Goal: Book appointment/travel/reservation

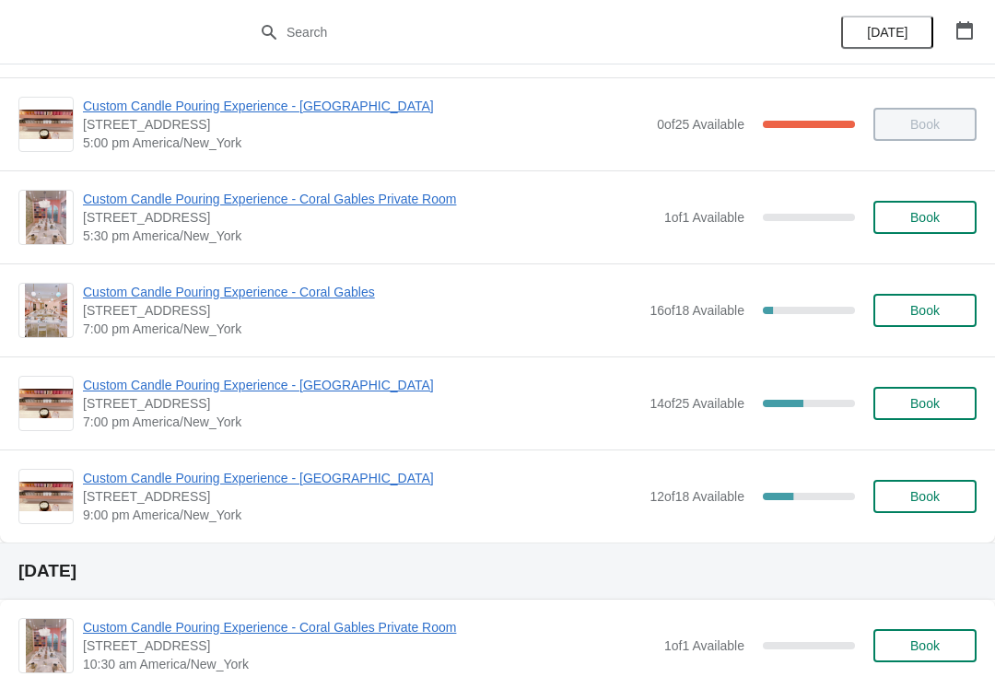
scroll to position [940, 0]
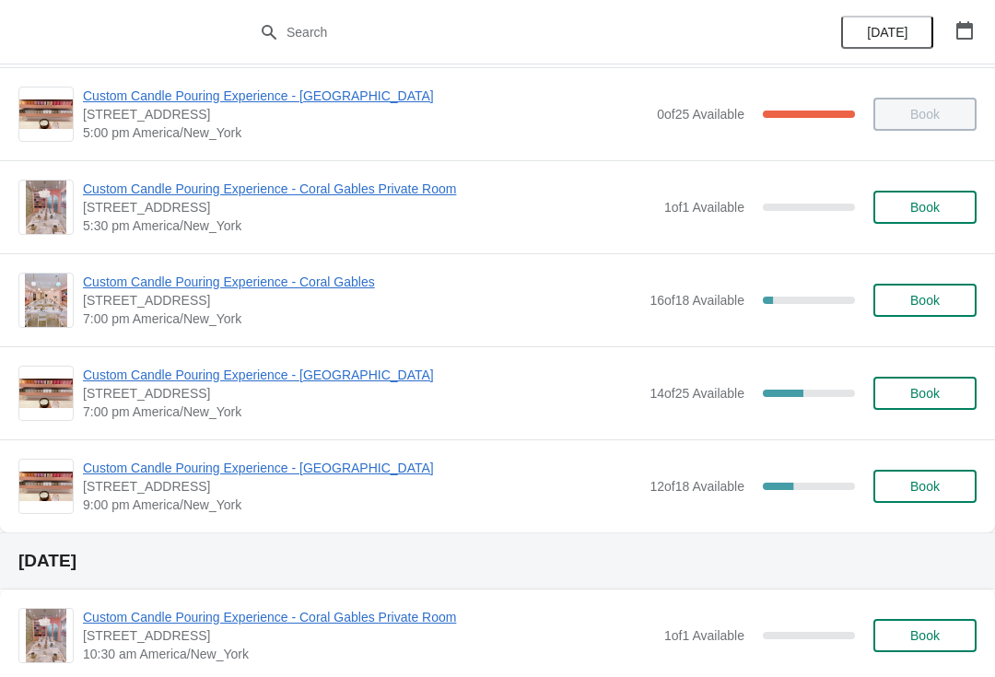
click at [271, 289] on span "Custom Candle Pouring Experience - Coral Gables" at bounding box center [361, 282] width 557 height 18
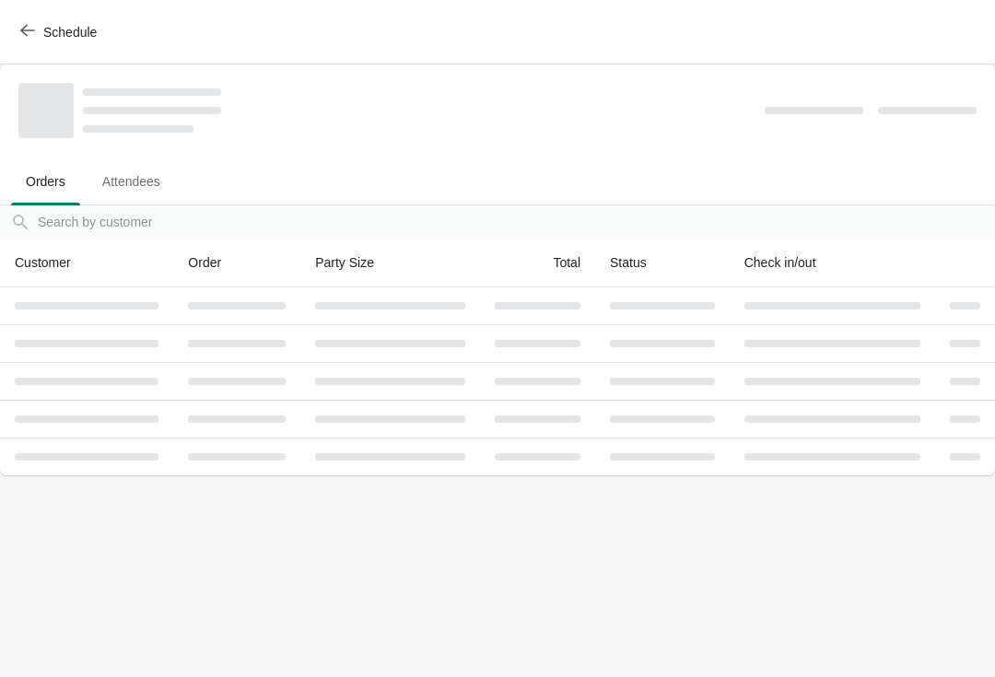
scroll to position [0, 0]
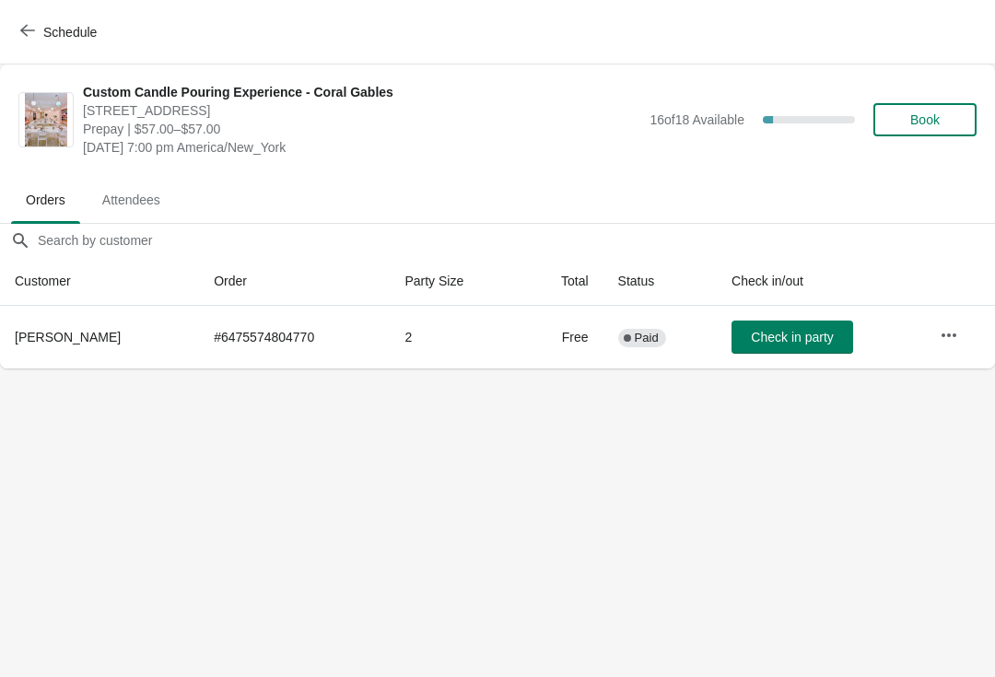
click at [815, 337] on span "Check in party" at bounding box center [792, 337] width 82 height 15
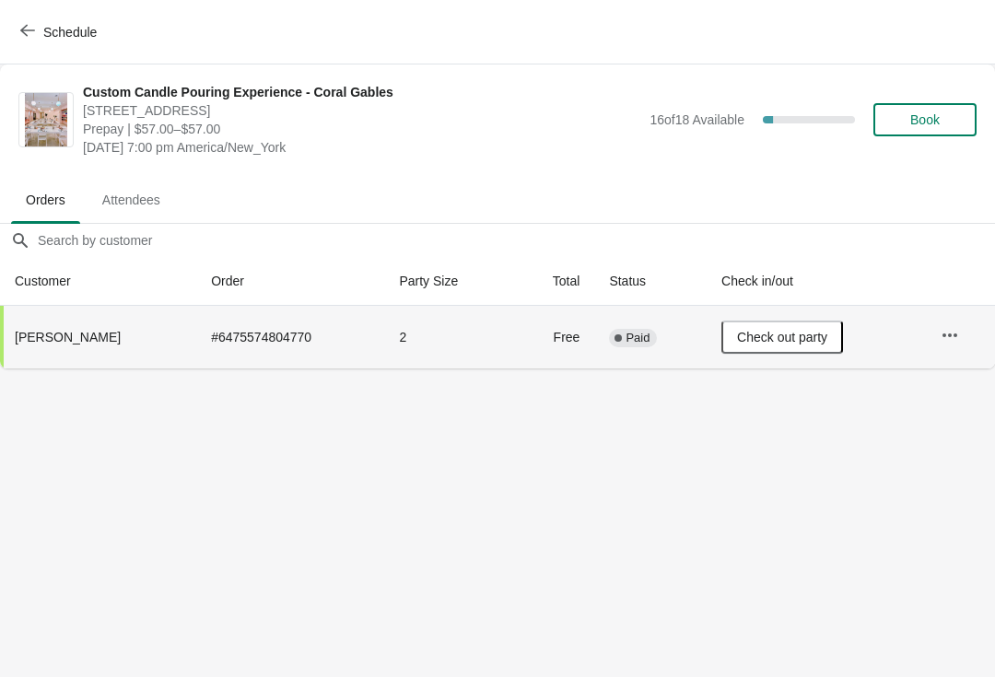
click at [91, 17] on button "Schedule" at bounding box center [60, 32] width 102 height 33
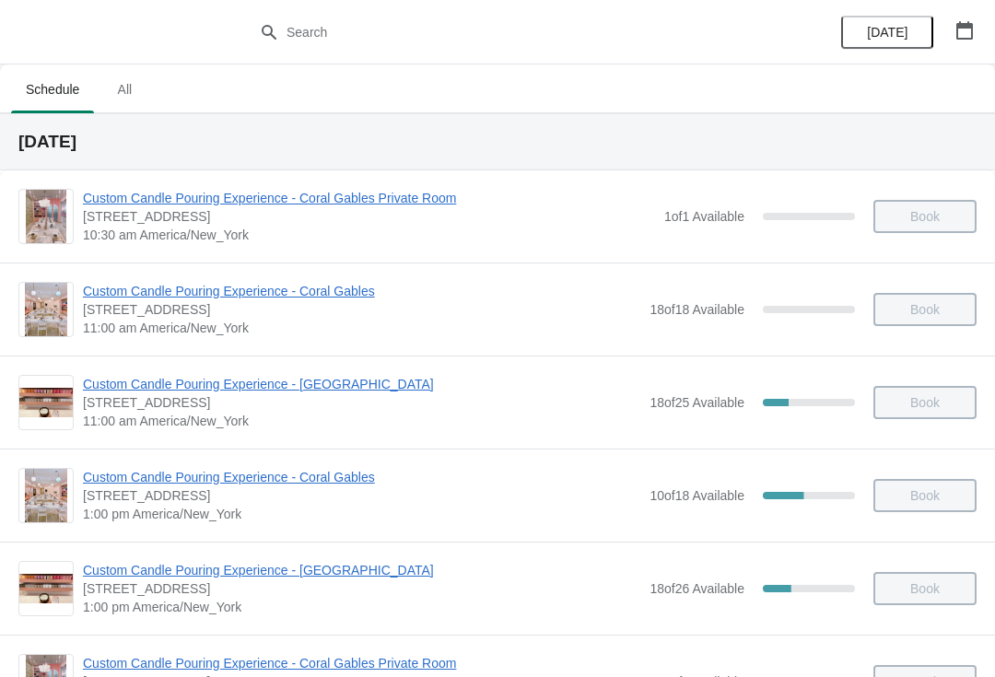
click at [961, 38] on icon "button" at bounding box center [964, 30] width 17 height 18
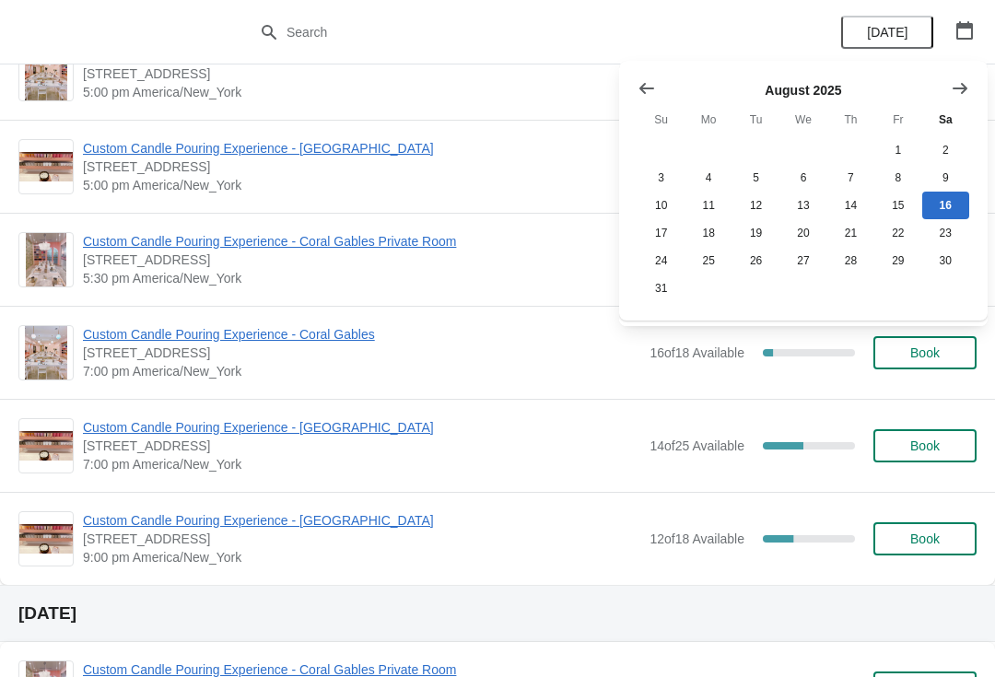
scroll to position [897, 0]
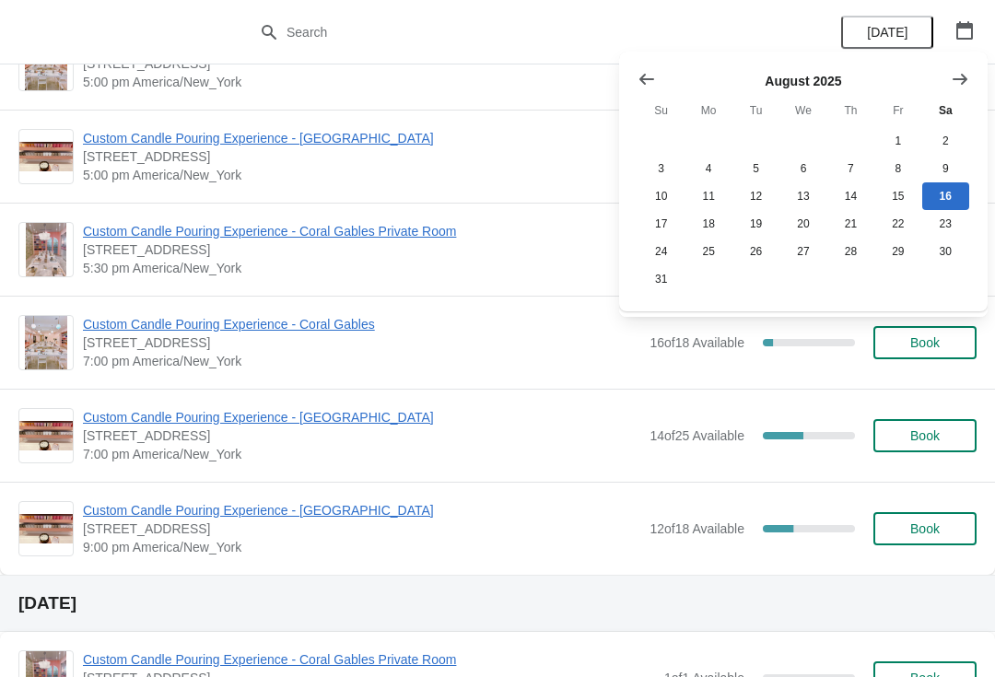
click at [326, 331] on span "Custom Candle Pouring Experience - Coral Gables" at bounding box center [361, 324] width 557 height 18
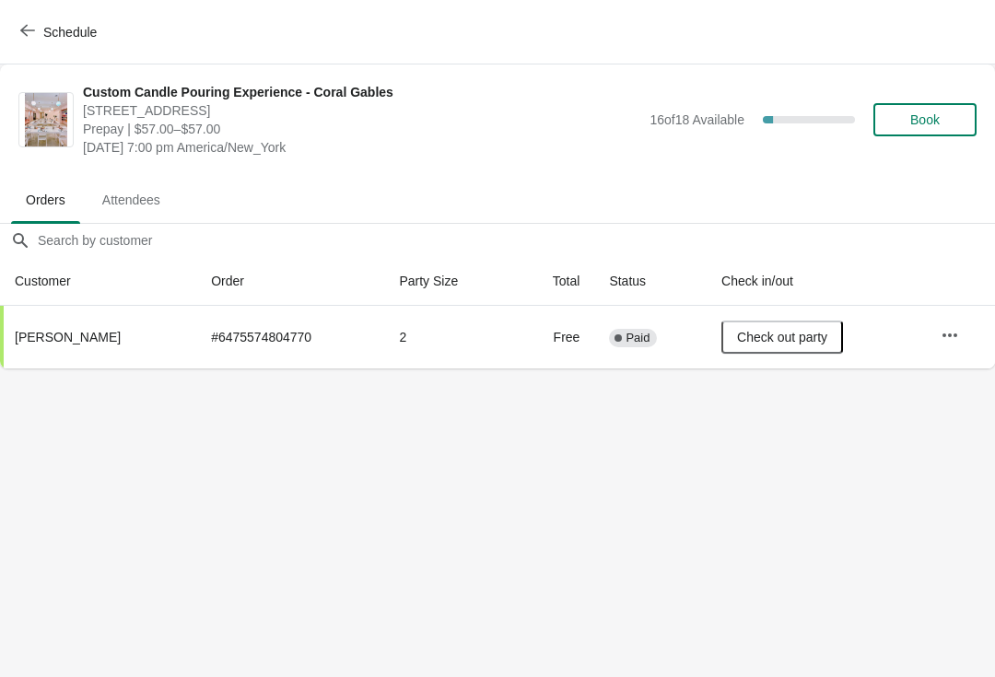
scroll to position [0, 0]
click at [927, 131] on button "Book" at bounding box center [924, 119] width 103 height 33
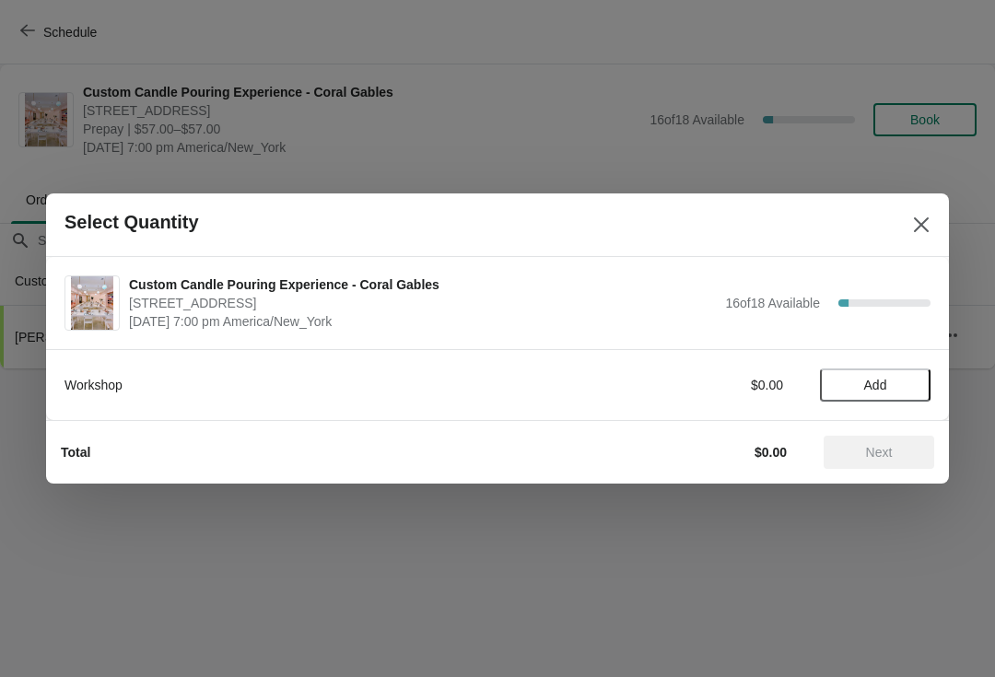
click at [893, 391] on span "Add" at bounding box center [875, 385] width 77 height 15
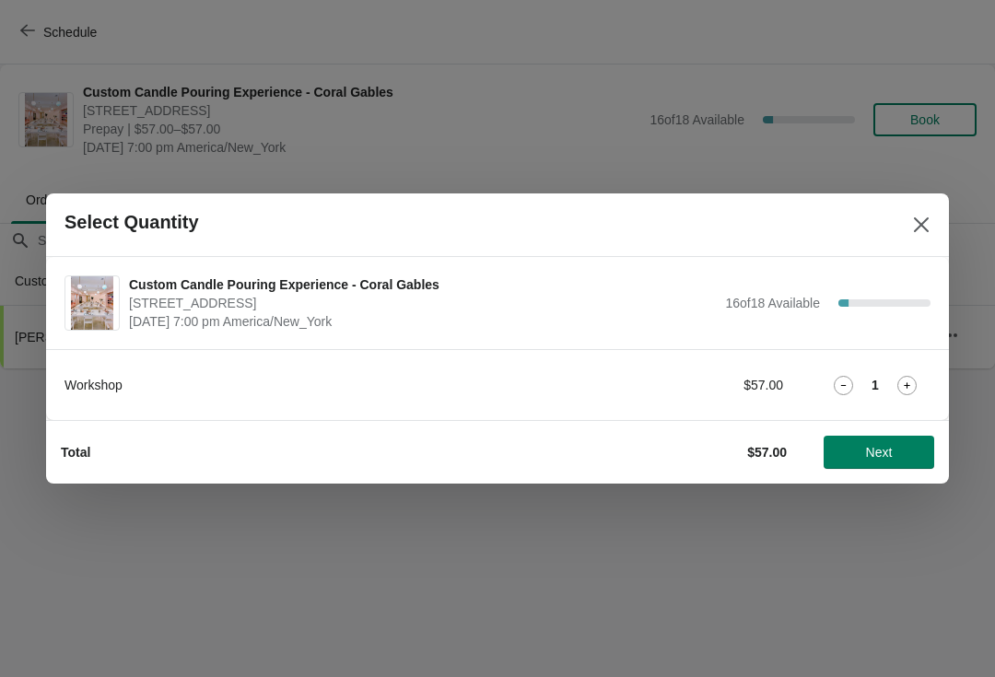
click at [878, 466] on button "Next" at bounding box center [879, 452] width 111 height 33
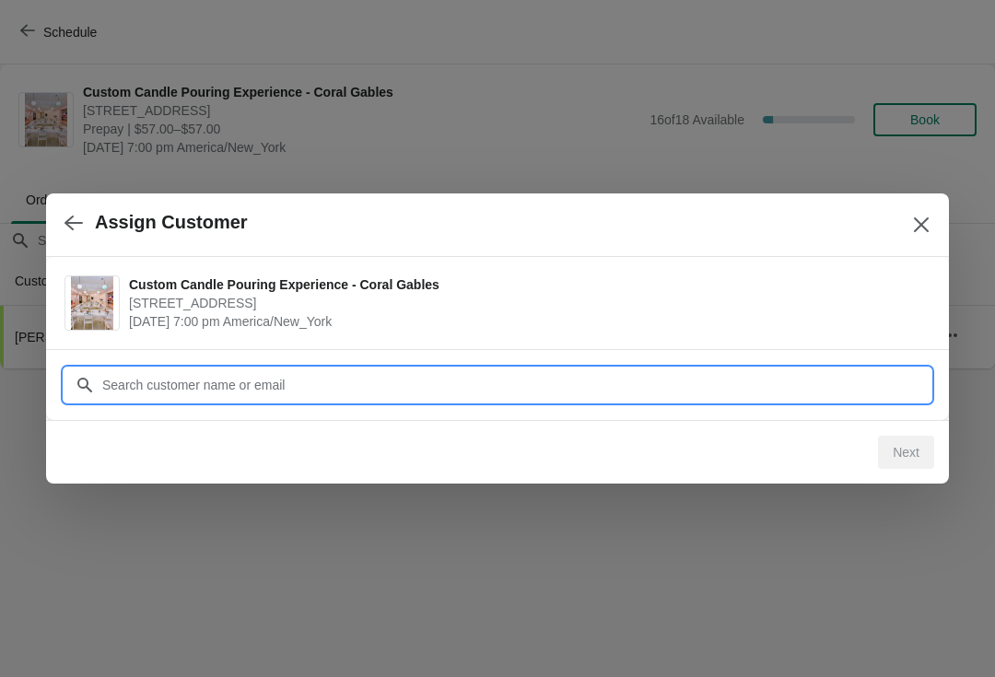
click at [170, 369] on div "Assign Customer Custom Candle Pouring Experience - Coral Gables [STREET_ADDRESS…" at bounding box center [497, 369] width 995 height 0
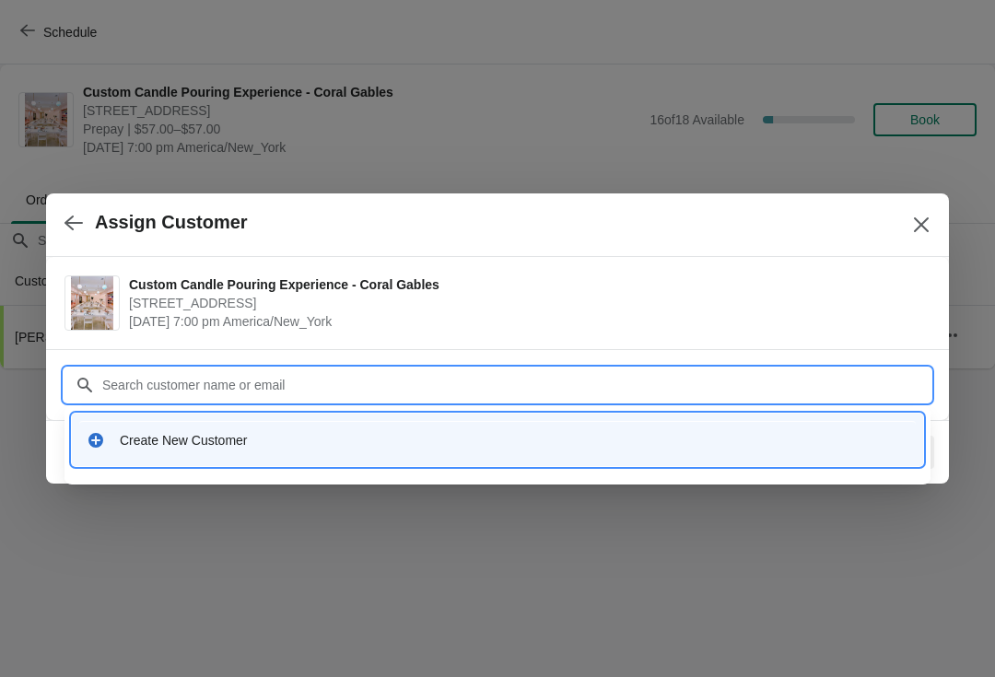
click at [208, 453] on div "Create New Customer" at bounding box center [497, 440] width 837 height 38
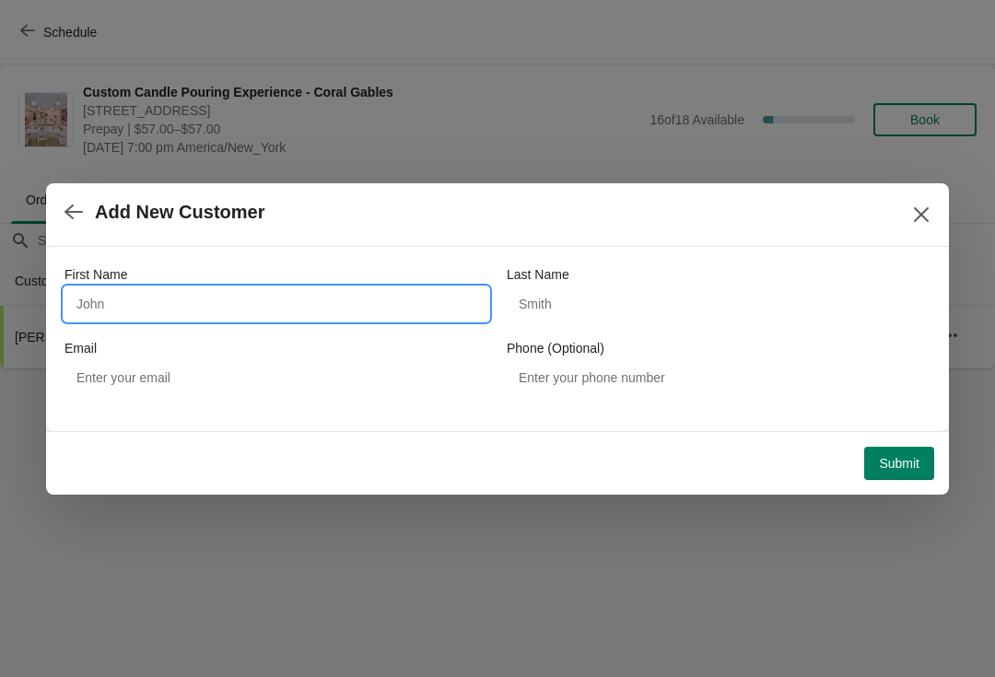
click at [302, 309] on input "First Name" at bounding box center [276, 303] width 424 height 33
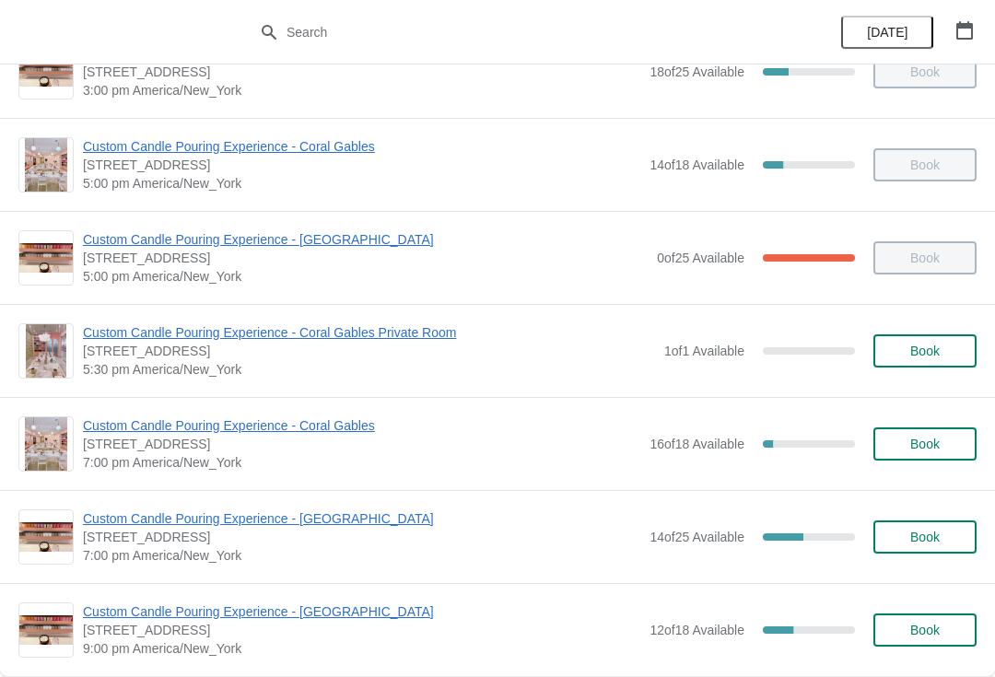
scroll to position [802, 0]
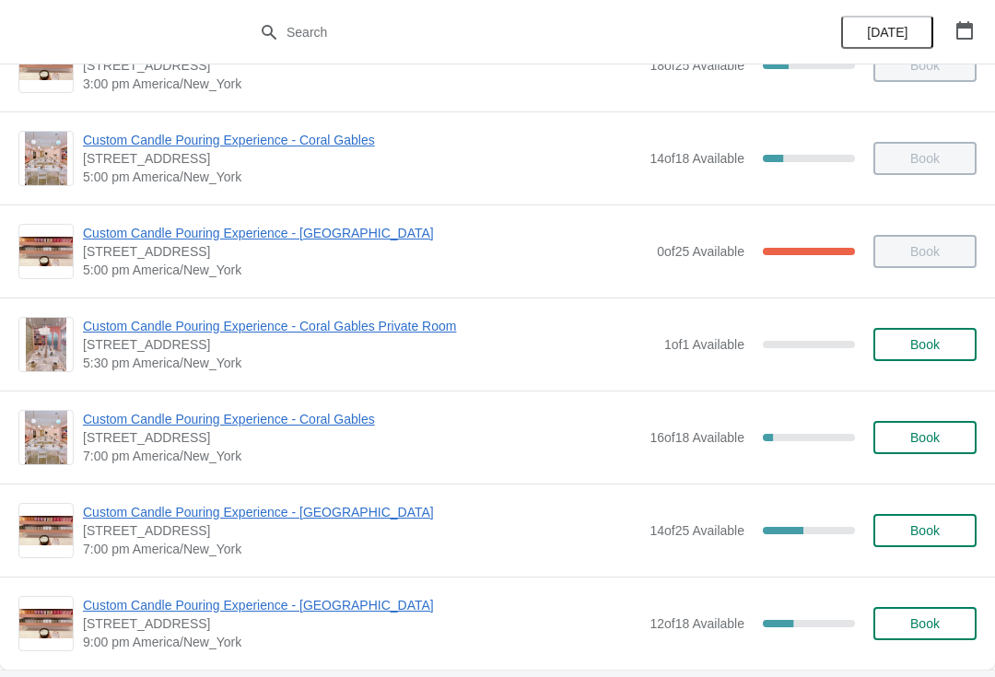
click at [265, 417] on span "Custom Candle Pouring Experience - Coral Gables" at bounding box center [361, 419] width 557 height 18
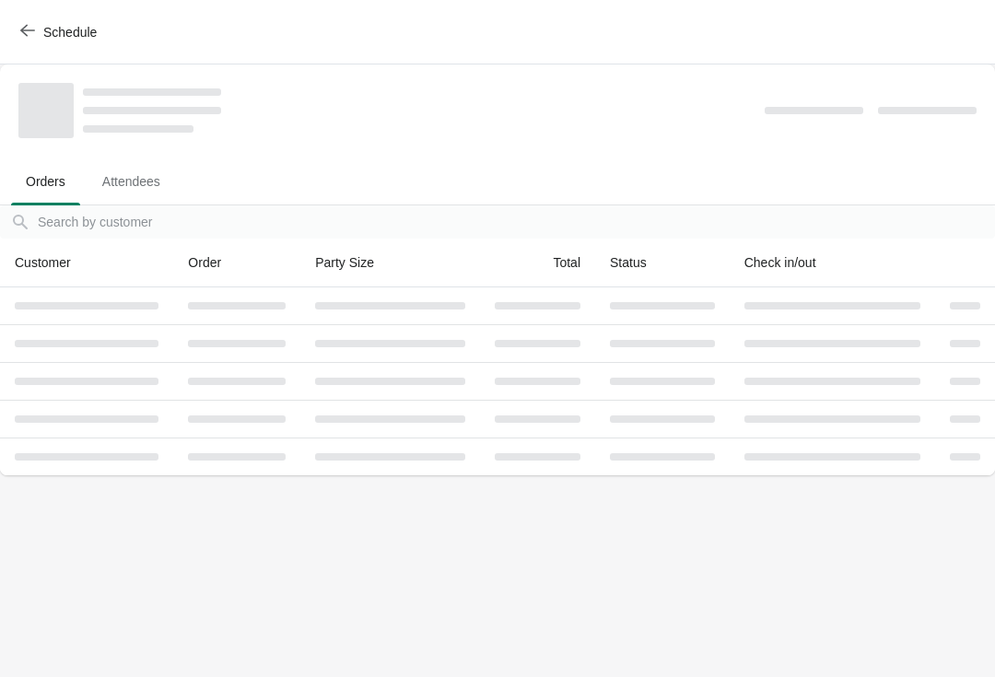
scroll to position [0, 0]
